Goal: Task Accomplishment & Management: Manage account settings

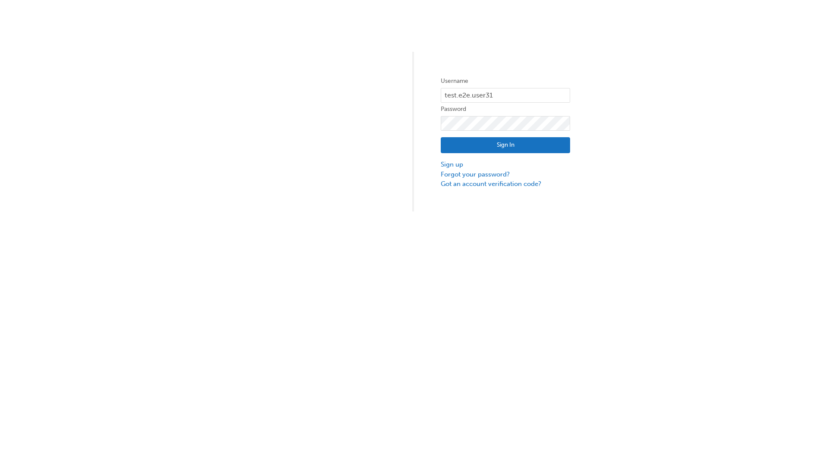
type input "test.e2e.user31"
